Goal: Find specific page/section: Find specific page/section

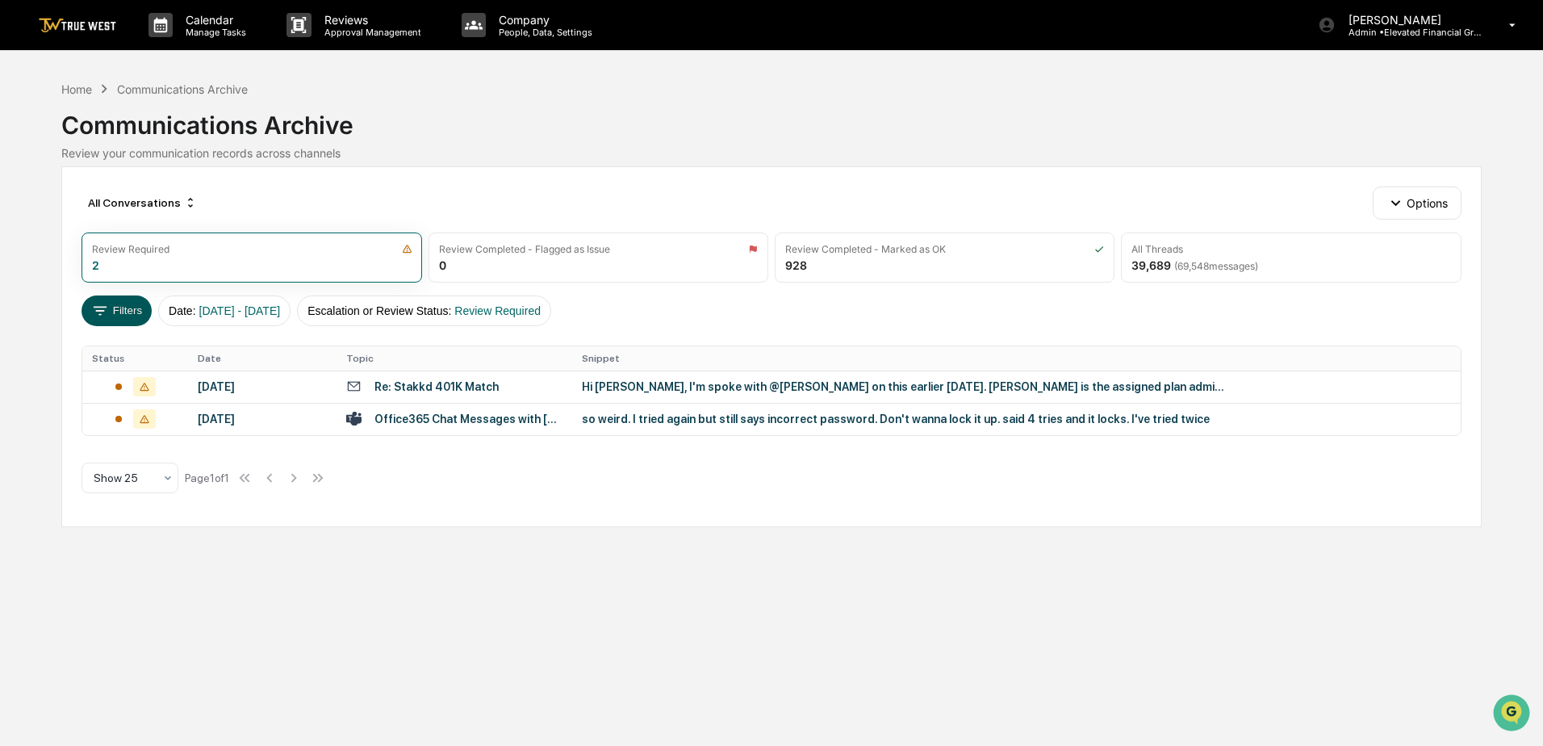
click at [131, 307] on button "Filters" at bounding box center [117, 310] width 70 height 31
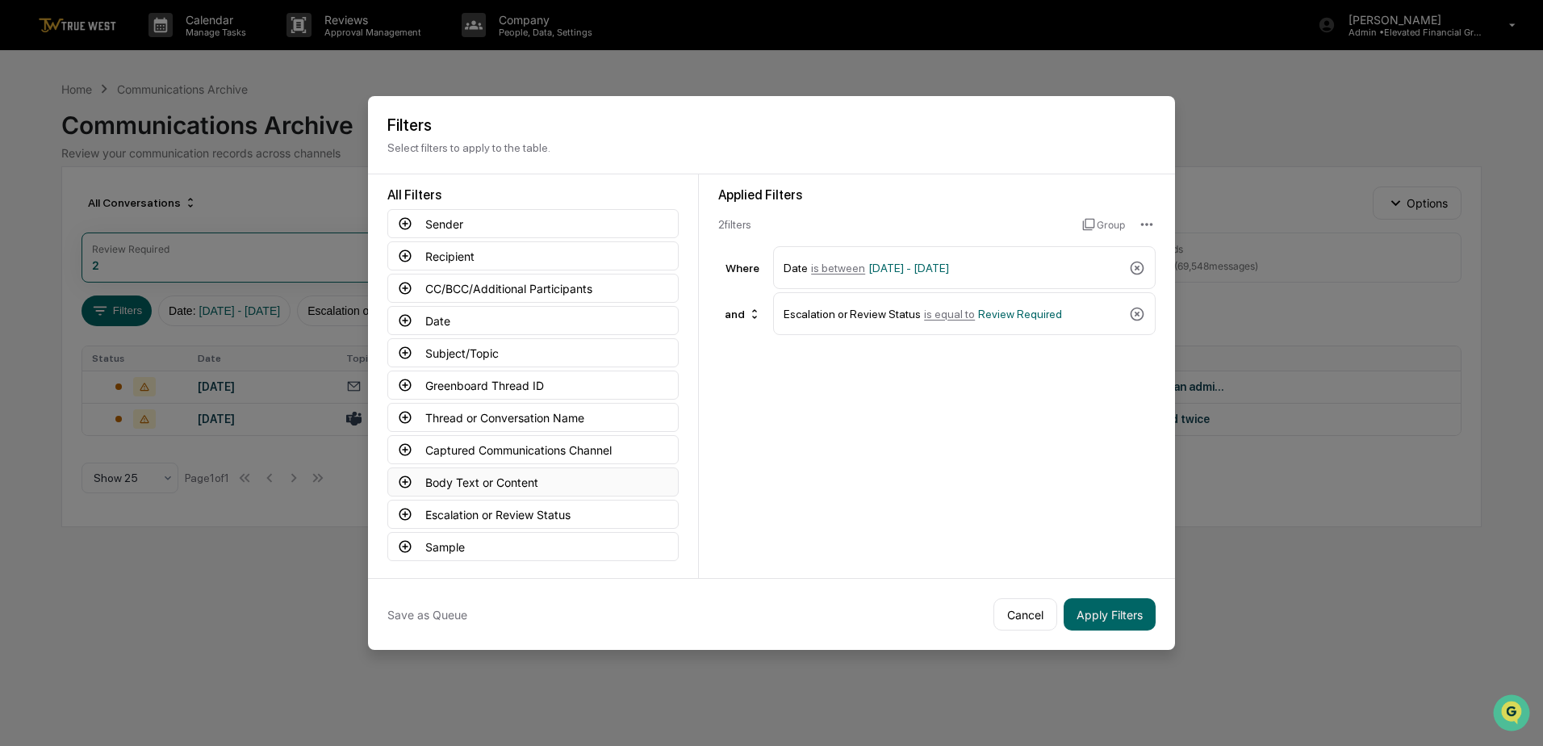
click at [458, 482] on button "Body Text or Content" at bounding box center [532, 481] width 291 height 29
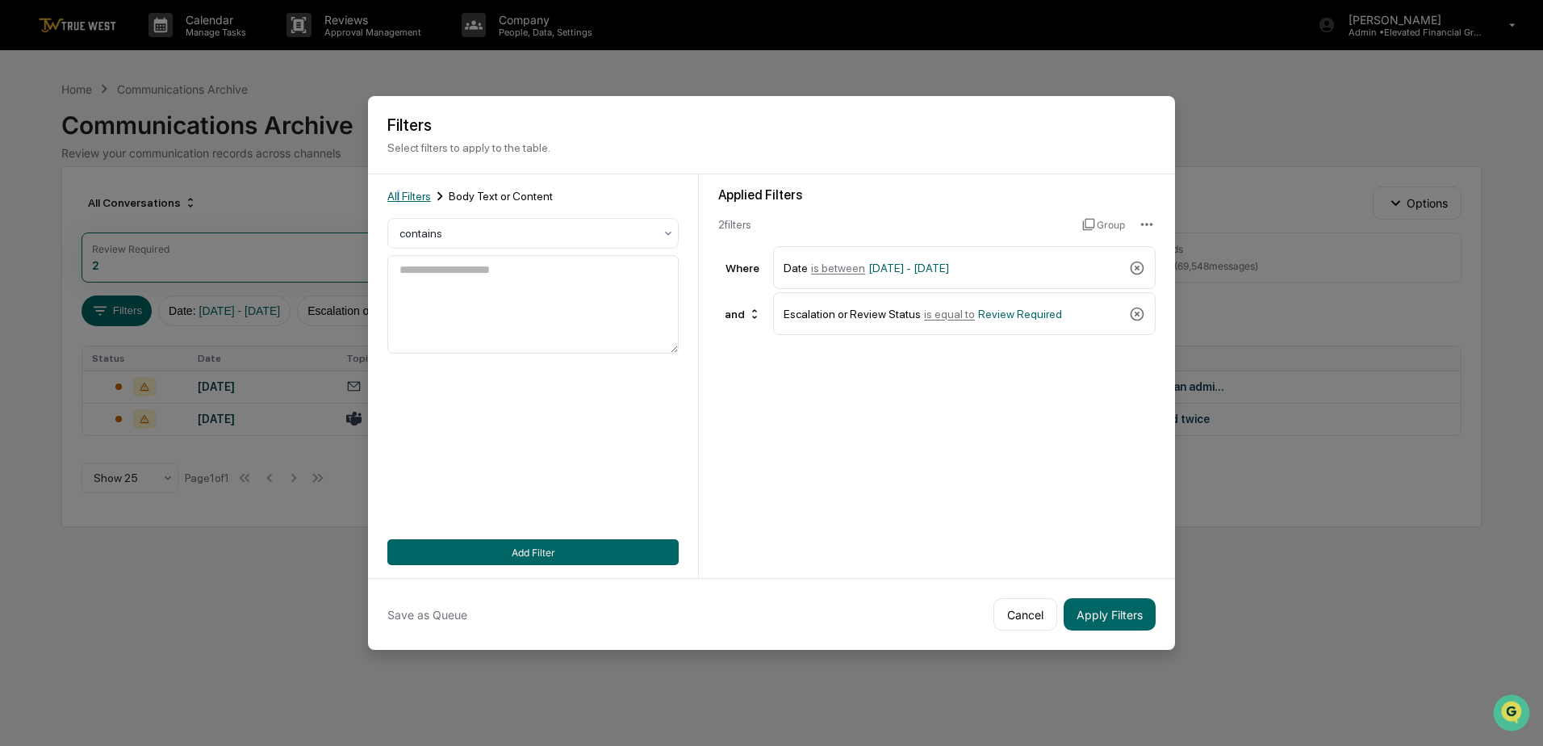
click at [399, 197] on span "All Filters" at bounding box center [409, 196] width 44 height 13
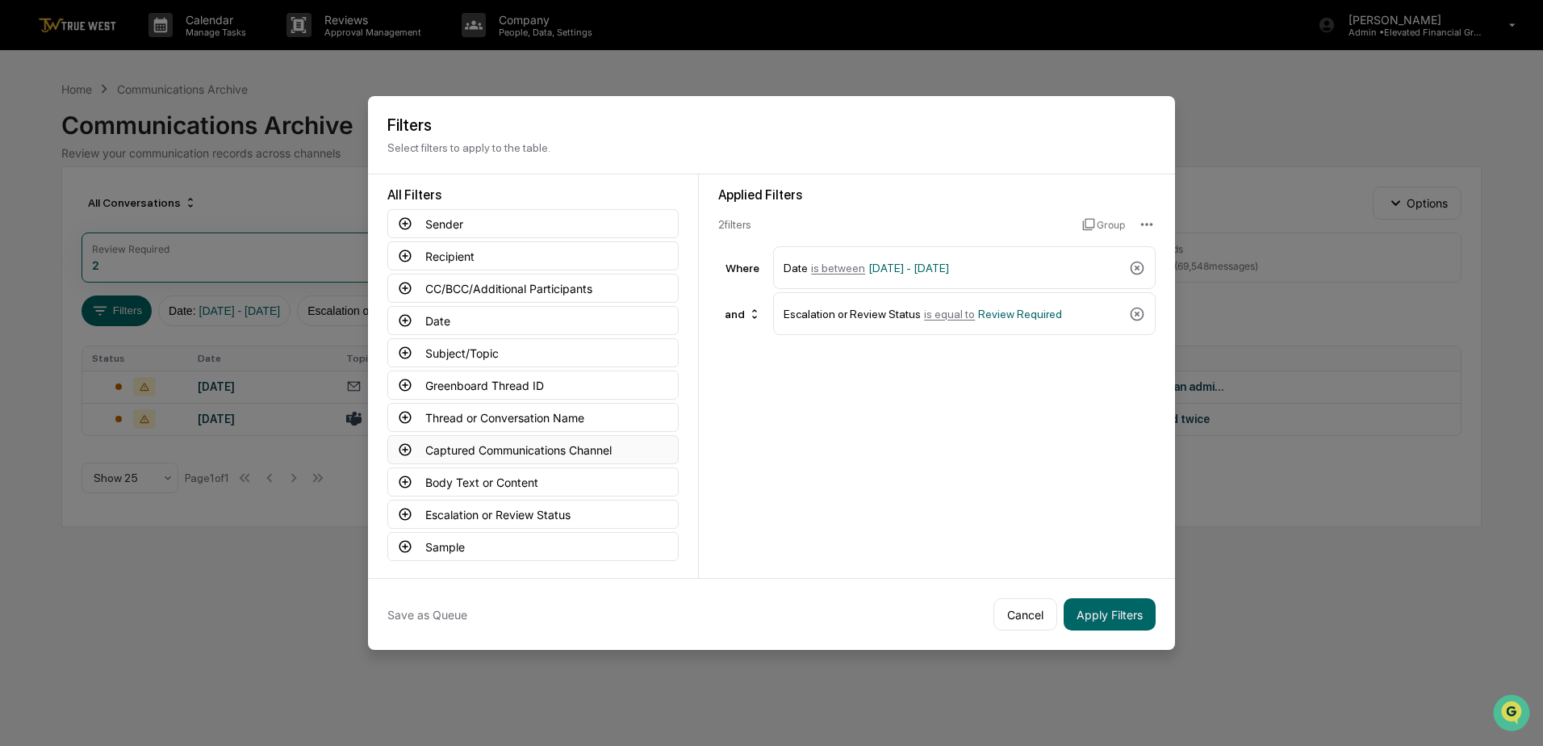
click at [471, 450] on button "Captured Communications Channel" at bounding box center [532, 449] width 291 height 29
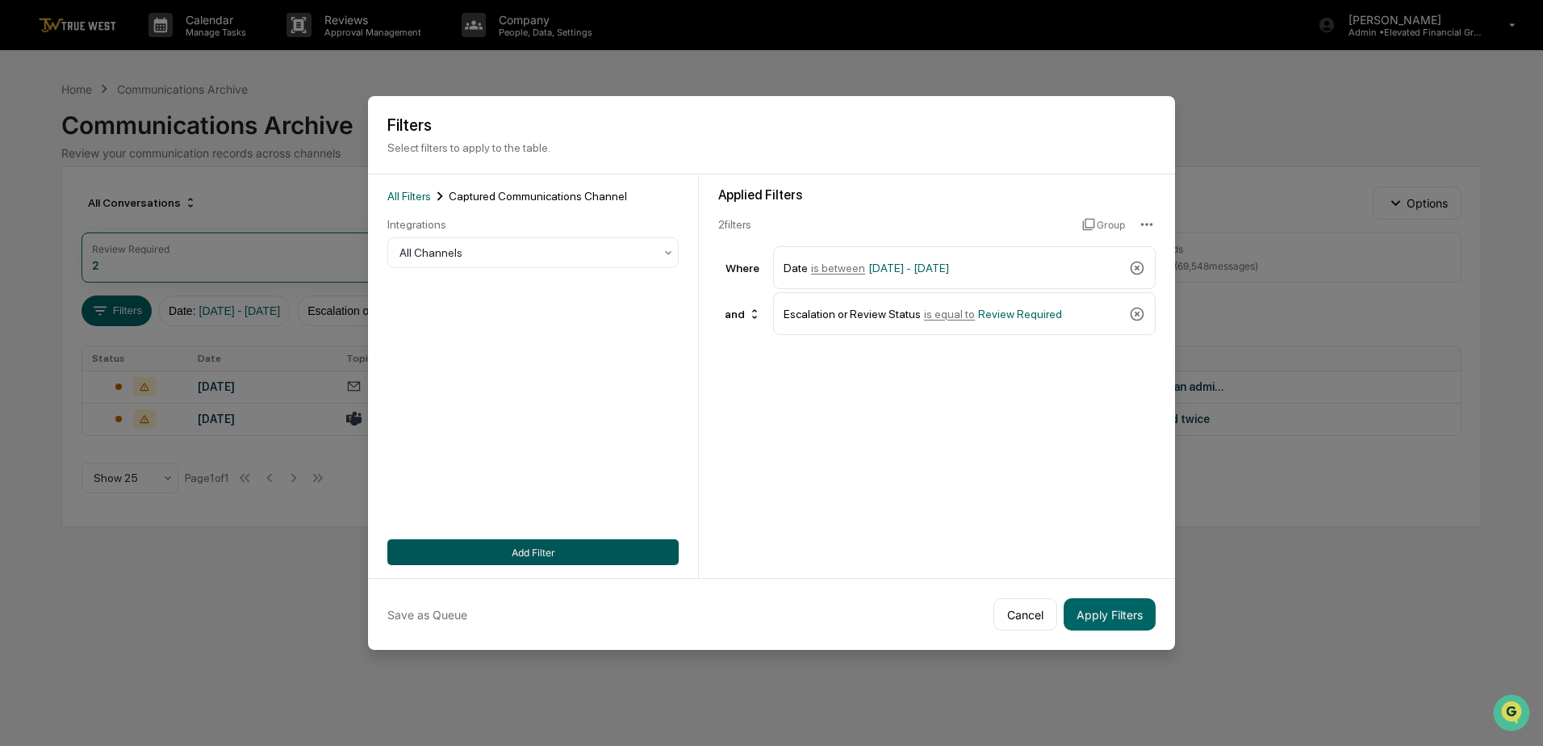
click at [520, 550] on button "Add Filter" at bounding box center [532, 552] width 291 height 26
click at [1105, 617] on button "Apply Filters" at bounding box center [1110, 614] width 92 height 32
click at [1100, 607] on button "Apply Filters" at bounding box center [1110, 614] width 92 height 32
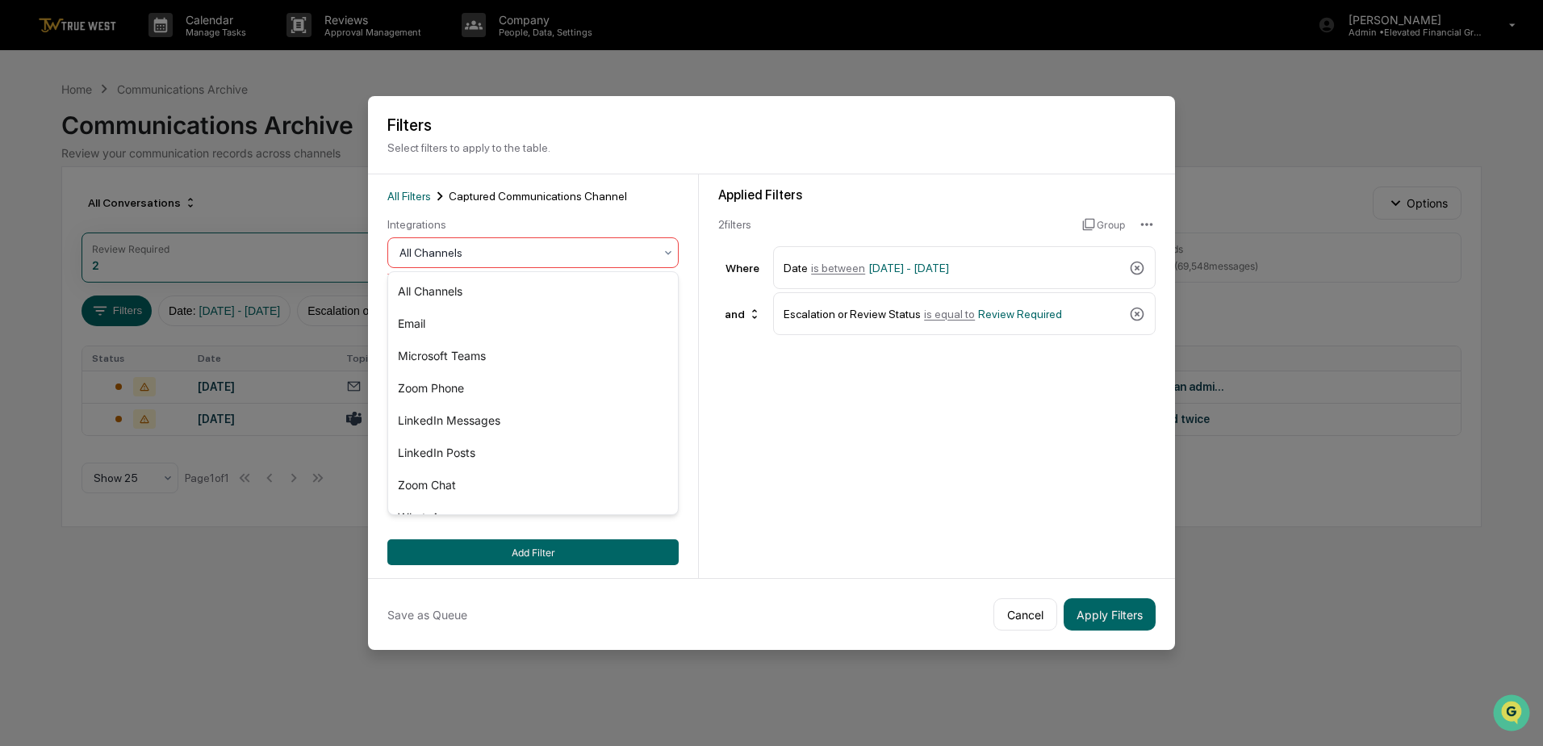
click at [536, 244] on div "All Channels" at bounding box center [526, 252] width 270 height 23
click at [448, 391] on div "Zoom Phone" at bounding box center [533, 388] width 290 height 32
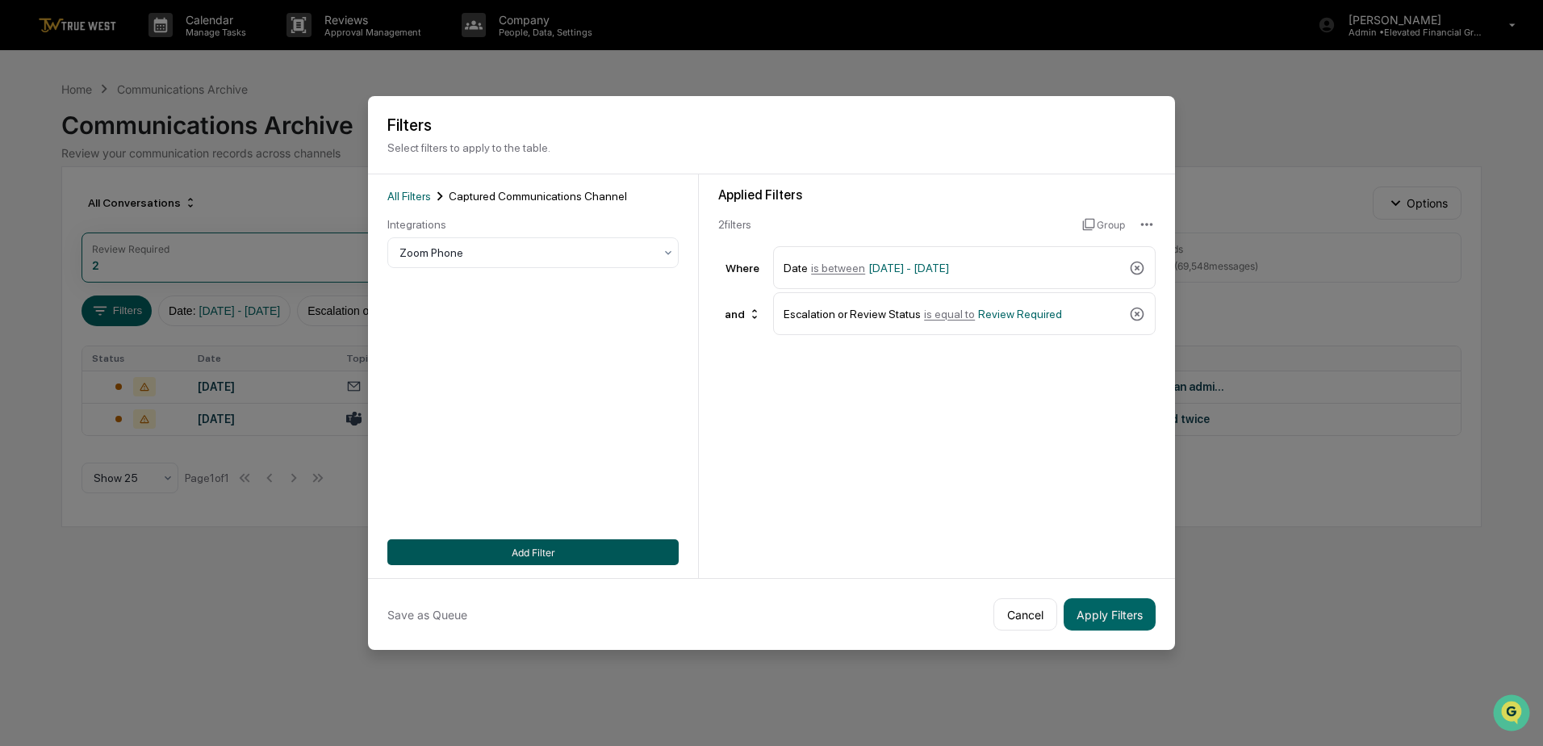
click at [535, 550] on button "Add Filter" at bounding box center [532, 552] width 291 height 26
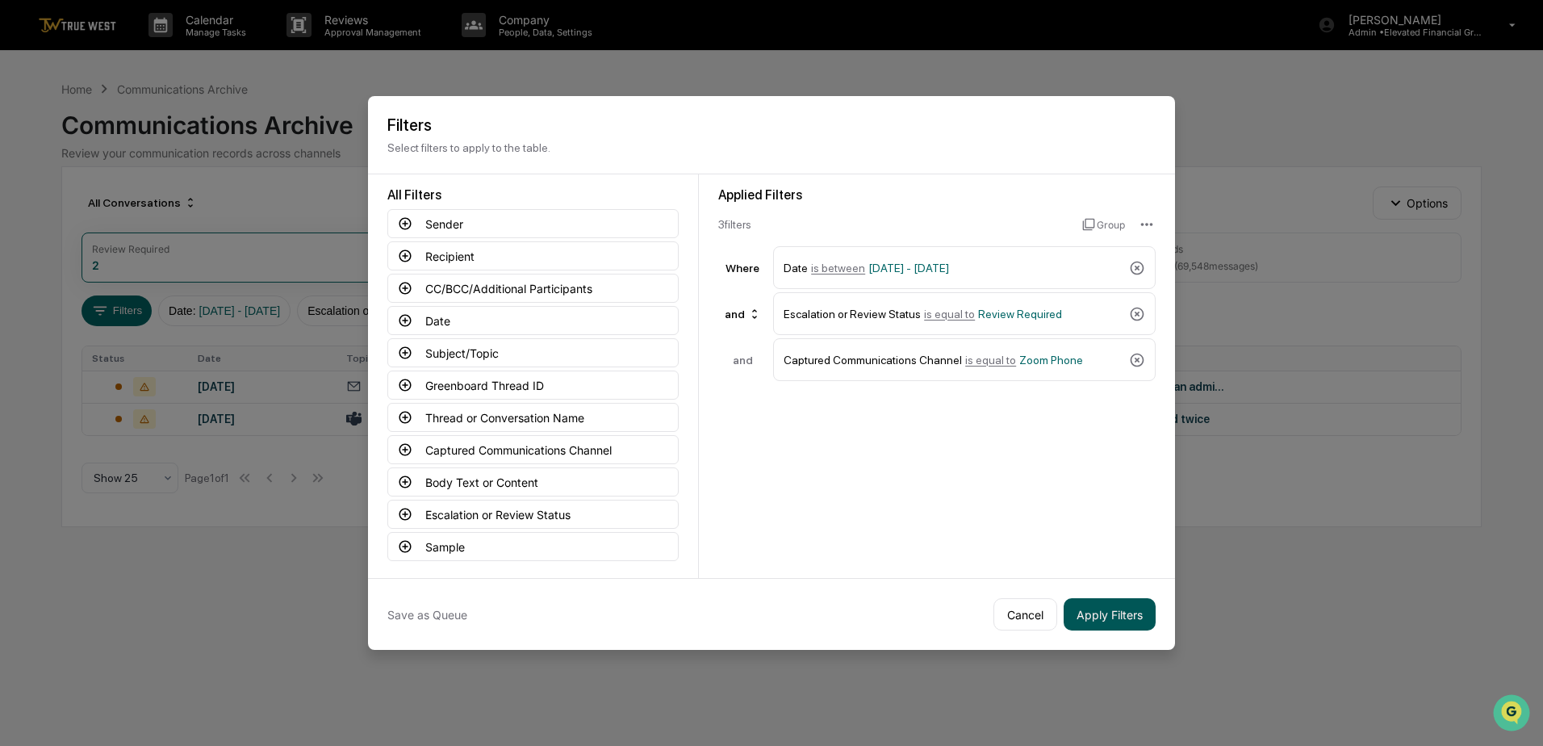
click at [1087, 604] on button "Apply Filters" at bounding box center [1110, 614] width 92 height 32
